Goal: Task Accomplishment & Management: Use online tool/utility

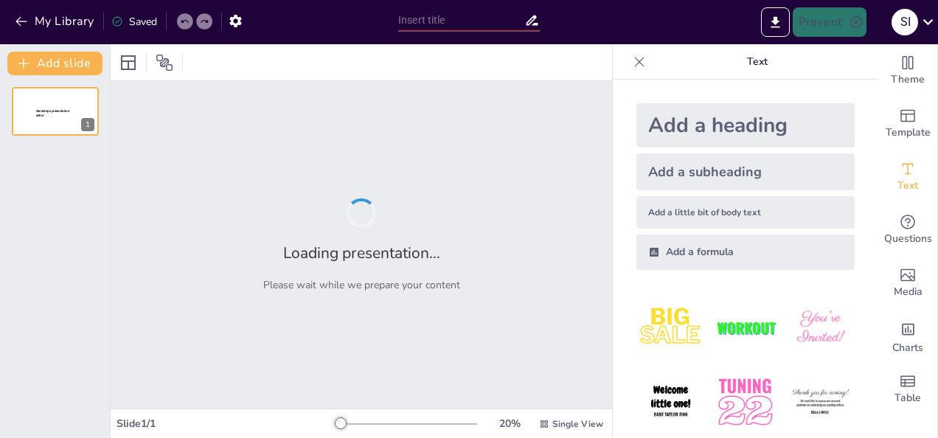
type input "Mejoras en la Prevención de Accidentes: Aplicación de la Matriz IPERC"
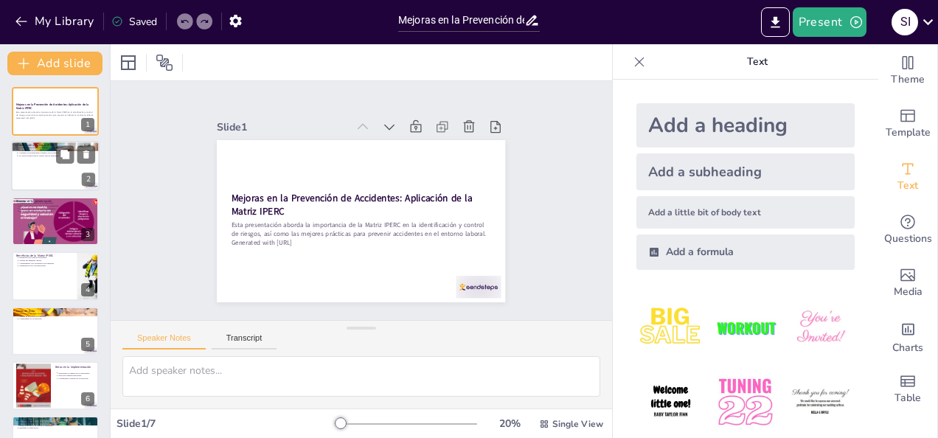
click at [79, 179] on div at bounding box center [55, 167] width 88 height 50
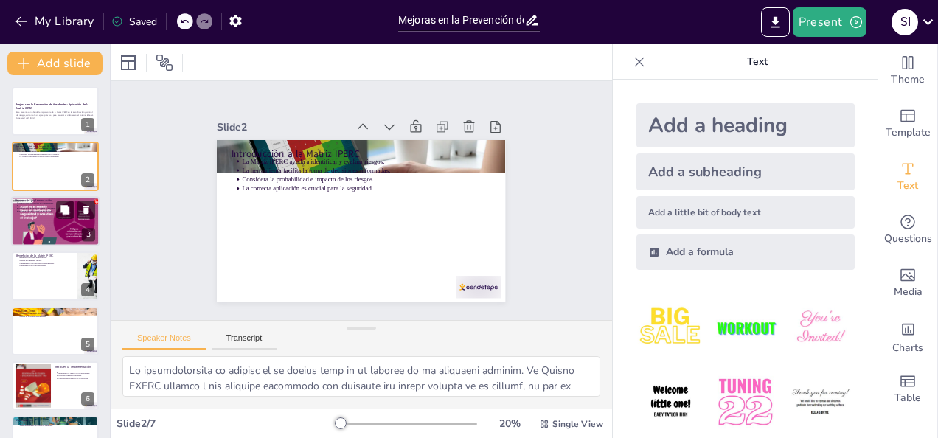
click at [59, 218] on div at bounding box center [55, 221] width 96 height 50
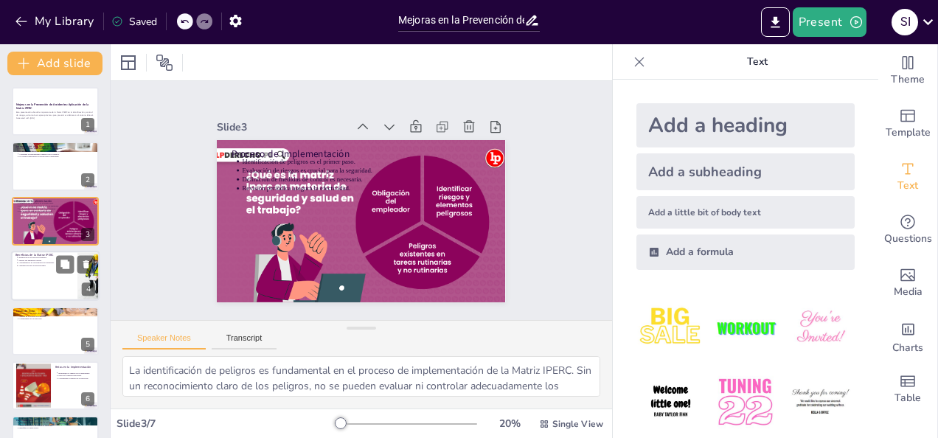
click at [44, 268] on div at bounding box center [55, 276] width 88 height 50
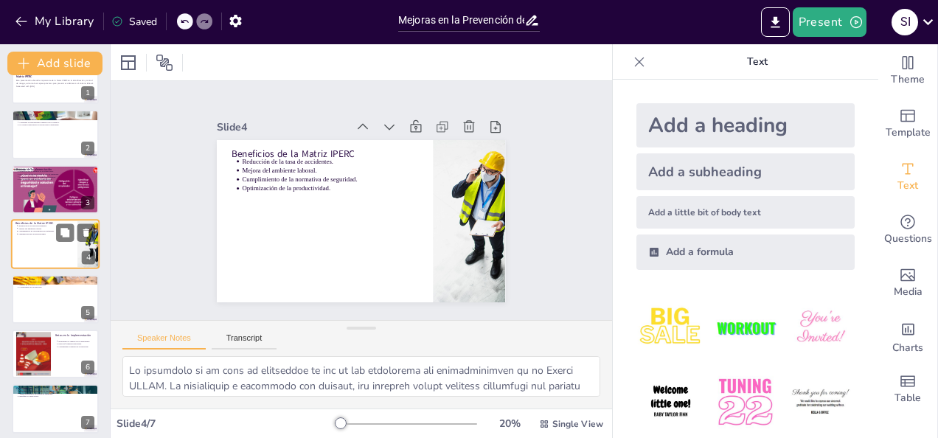
scroll to position [38, 0]
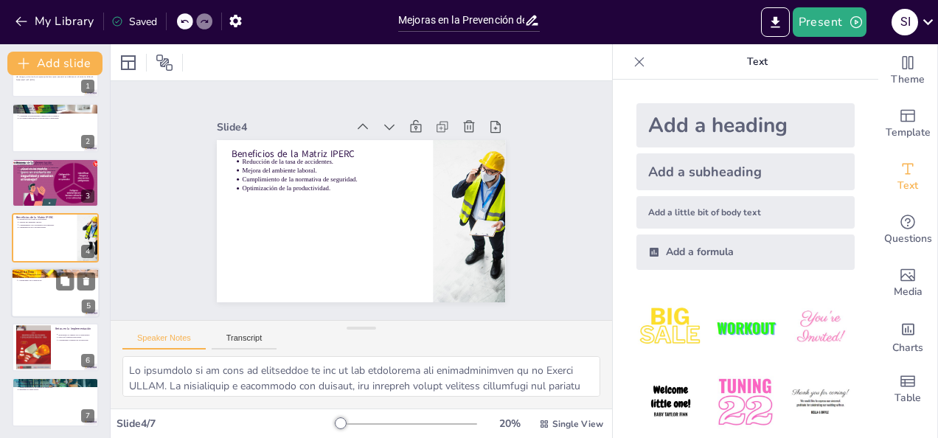
click at [46, 289] on div at bounding box center [55, 293] width 88 height 50
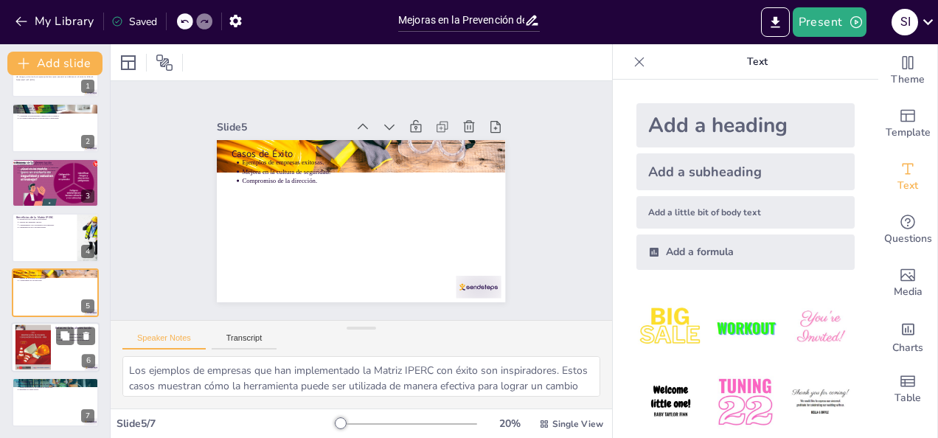
click at [46, 341] on div at bounding box center [32, 347] width 35 height 47
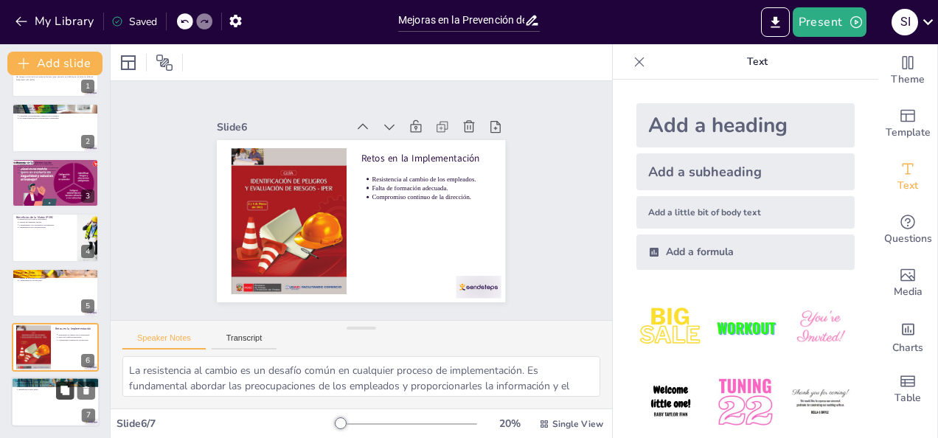
click at [57, 395] on button at bounding box center [65, 391] width 18 height 18
type textarea "La Matriz IPERC se destaca como una herramienta esencial en la prevención de ac…"
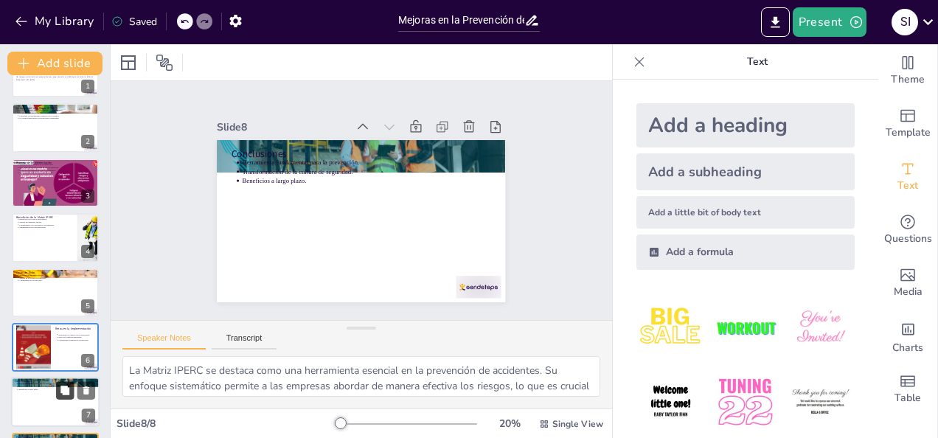
scroll to position [94, 0]
